Goal: Obtain resource: Download file/media

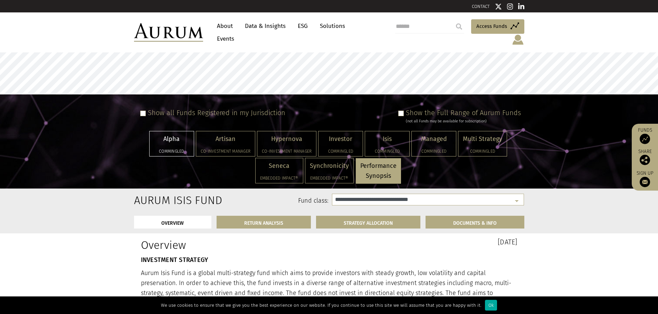
select select "**********"
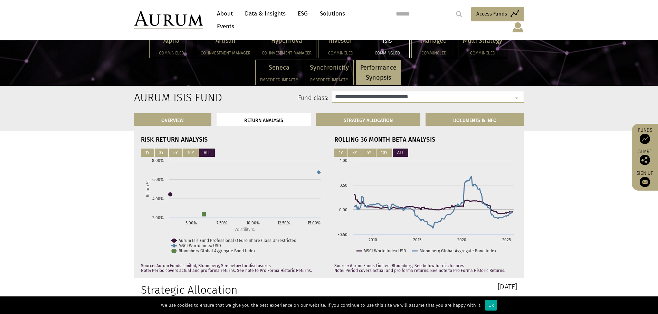
scroll to position [1933, 0]
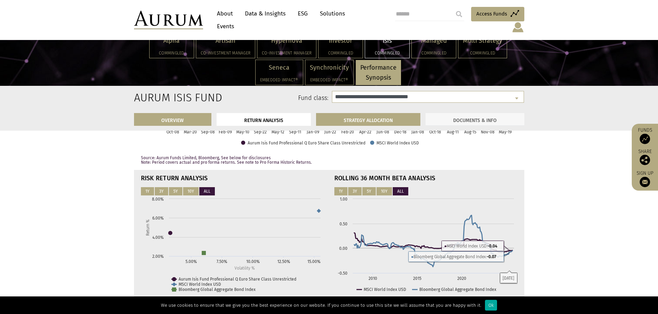
click at [480, 119] on link "DOCUMENTS & INFO" at bounding box center [474, 119] width 99 height 13
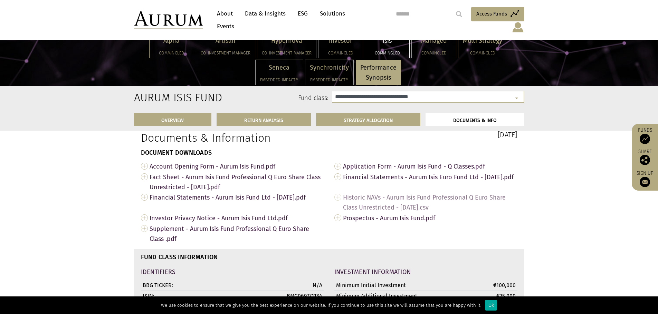
scroll to position [2417, 0]
click at [210, 171] on span "Account Opening Form - Aurum Isis Fund.pdf" at bounding box center [236, 166] width 174 height 11
click at [185, 202] on span "Financial Statements - Aurum Isis Fund Ltd - [DATE].pdf" at bounding box center [236, 197] width 174 height 11
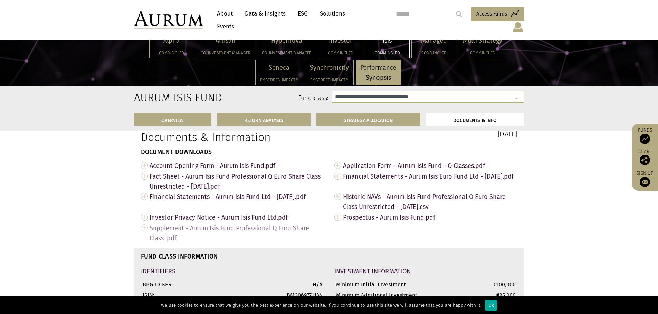
click at [192, 233] on span "Supplement - Aurum Isis Fund Professional Q Euro Share Class .pdf" at bounding box center [236, 233] width 174 height 21
click at [358, 223] on span "Prospectus - Aurum Isis Fund.pdf" at bounding box center [430, 217] width 174 height 11
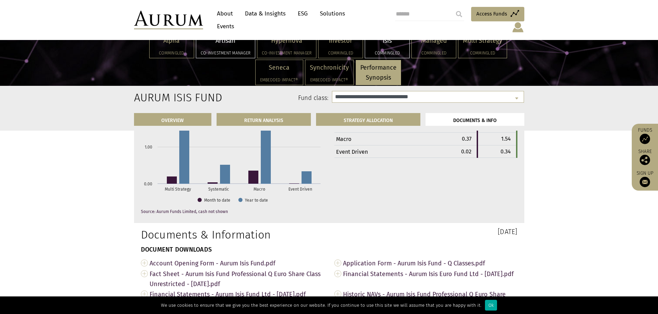
scroll to position [2313, 0]
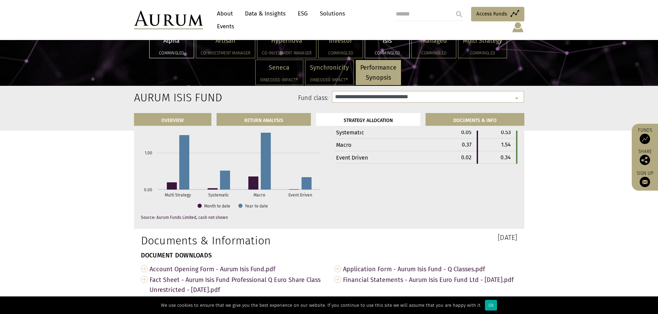
click at [173, 45] on p "Alpha" at bounding box center [171, 41] width 35 height 10
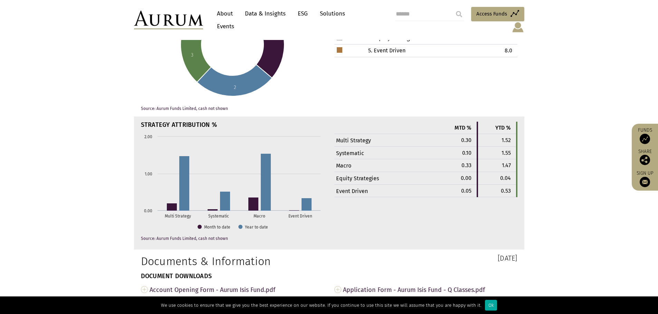
select select "**********"
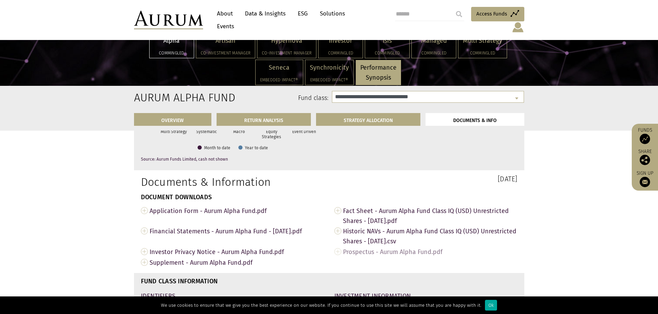
scroll to position [2243, 0]
